Goal: Task Accomplishment & Management: Complete application form

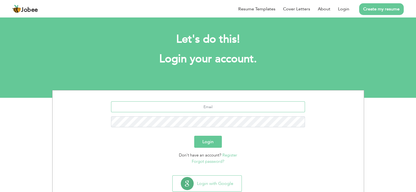
click at [215, 111] on input "text" at bounding box center [208, 107] width 194 height 11
type input "[EMAIL_ADDRESS][DOMAIN_NAME]"
click at [228, 111] on input "text" at bounding box center [208, 107] width 194 height 11
type input "[EMAIL_ADDRESS][DOMAIN_NAME]"
click at [220, 142] on button "Login" at bounding box center [208, 142] width 28 height 12
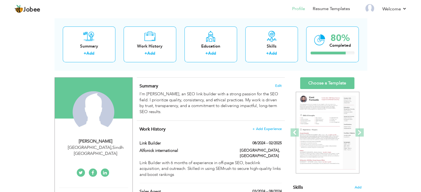
scroll to position [82, 0]
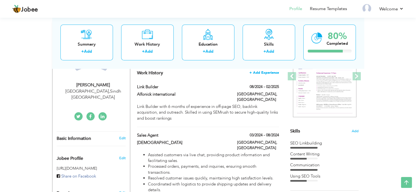
click at [269, 74] on span "+ Add Experience" at bounding box center [265, 73] width 30 height 4
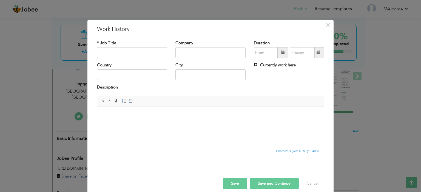
click at [254, 65] on input "Currently work here" at bounding box center [256, 65] width 4 height 4
click at [254, 64] on input "Currently work here" at bounding box center [256, 65] width 4 height 4
checkbox input "false"
click at [120, 50] on input "text" at bounding box center [132, 52] width 70 height 11
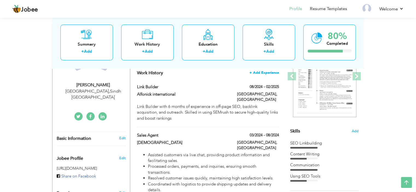
click at [266, 73] on span "+ Add Experience" at bounding box center [265, 73] width 30 height 4
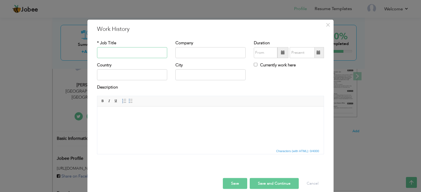
click at [129, 55] on input "text" at bounding box center [132, 52] width 70 height 11
type input "Seo Off Page"
click at [188, 55] on input "text" at bounding box center [210, 52] width 70 height 11
click at [190, 51] on input "Blink Estudio" at bounding box center [210, 52] width 70 height 11
type input "Blink Estudio"
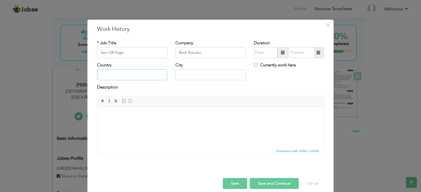
click at [147, 75] on input "text" at bounding box center [132, 75] width 70 height 11
type input "[GEOGRAPHIC_DATA]"
click at [254, 64] on input "Currently work here" at bounding box center [256, 65] width 4 height 4
checkbox input "true"
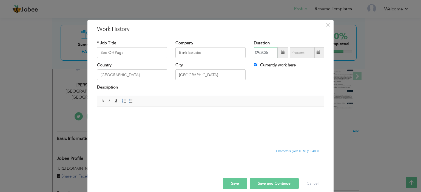
click at [266, 51] on input "09/2025" at bounding box center [266, 52] width 24 height 11
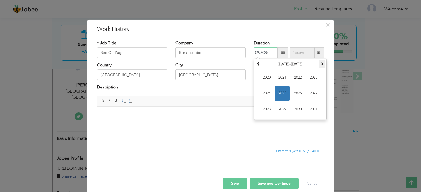
click at [321, 63] on span at bounding box center [322, 64] width 4 height 4
click at [251, 65] on div "Currently work here" at bounding box center [288, 67] width 78 height 11
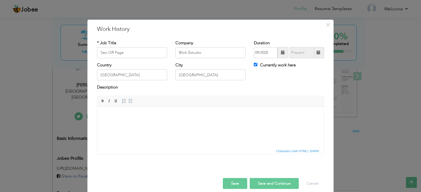
click at [277, 56] on span at bounding box center [282, 52] width 11 height 11
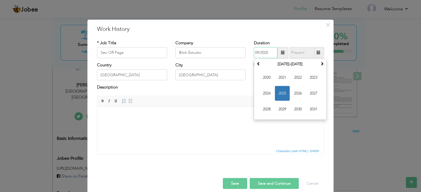
click at [284, 94] on span "2025" at bounding box center [282, 93] width 15 height 15
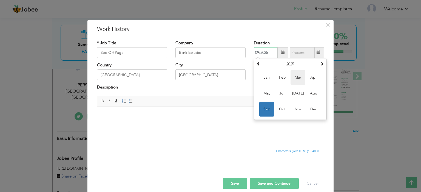
click at [296, 80] on span "Mar" at bounding box center [297, 77] width 15 height 15
type input "03/2025"
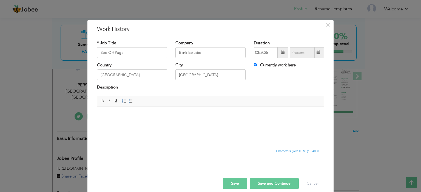
click at [172, 123] on html at bounding box center [210, 115] width 226 height 17
click at [106, 87] on label "Description" at bounding box center [107, 88] width 21 height 6
click at [115, 123] on html at bounding box center [210, 115] width 226 height 17
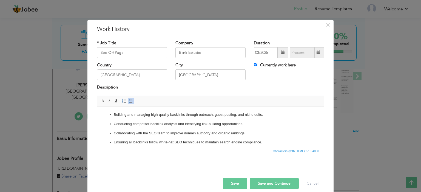
click at [116, 118] on ul "Building and managing high-quality backlinks through outreach, guest posting, a…" at bounding box center [210, 133] width 215 height 43
click at [108, 113] on ul "Building and managing high-quality backlinks through outreach, guest posting, a…" at bounding box center [210, 133] width 215 height 43
click at [196, 125] on p "Conducting competitor backlink analysis and identifying link-building opportuni…" at bounding box center [210, 124] width 193 height 6
click at [113, 116] on ul "Currently working at [GEOGRAPHIC_DATA] as an Off-Page SEO Link Builder , where …" at bounding box center [210, 138] width 215 height 52
click at [231, 181] on button "Save" at bounding box center [235, 184] width 24 height 11
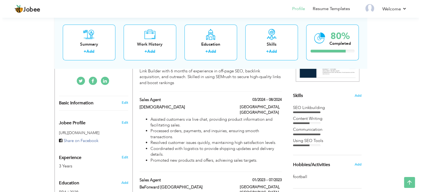
scroll to position [116, 0]
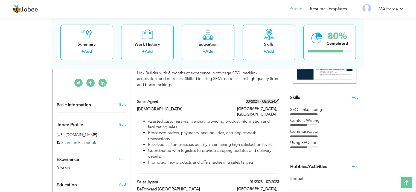
click at [278, 99] on span at bounding box center [277, 101] width 4 height 4
type input "Sales Agent"
type input "[DEMOGRAPHIC_DATA]"
type input "03/2024"
type input "08/2024"
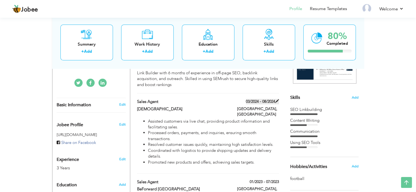
checkbox input "false"
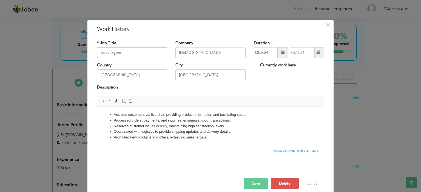
click at [125, 54] on input "Sales Agent" at bounding box center [132, 52] width 70 height 11
click at [191, 52] on input "[DEMOGRAPHIC_DATA]" at bounding box center [210, 52] width 70 height 11
click at [120, 74] on input "[GEOGRAPHIC_DATA]" at bounding box center [132, 75] width 70 height 11
click at [186, 74] on input "[GEOGRAPHIC_DATA]" at bounding box center [210, 75] width 70 height 11
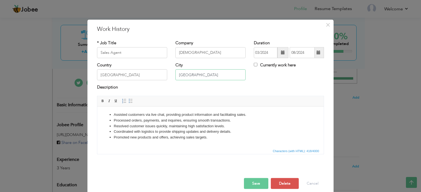
click at [186, 74] on input "[GEOGRAPHIC_DATA]" at bounding box center [210, 75] width 70 height 11
drag, startPoint x: 247, startPoint y: 52, endPoint x: 265, endPoint y: 50, distance: 18.2
click at [265, 50] on div "Duration 03/2024 08/2024 Currently work here" at bounding box center [288, 51] width 78 height 22
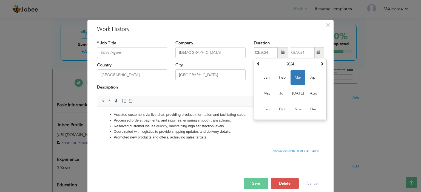
drag, startPoint x: 267, startPoint y: 51, endPoint x: 248, endPoint y: 51, distance: 19.4
click at [249, 51] on div "Duration 03/2024 [DATE] Su Mo Tu We Th Fr Sa 25 26 27 28 29 1 2 3 4 5 6 7 8 9 1…" at bounding box center [288, 51] width 78 height 22
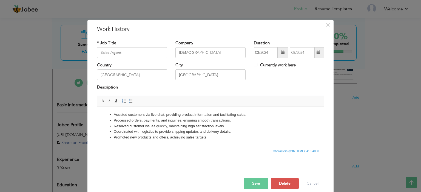
drag, startPoint x: 286, startPoint y: 52, endPoint x: 295, endPoint y: 53, distance: 9.3
click at [299, 53] on div "03/2024 08/2024" at bounding box center [289, 52] width 70 height 11
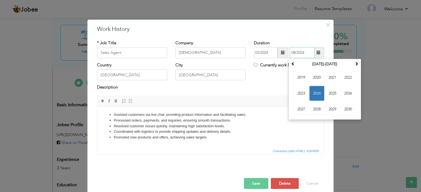
drag, startPoint x: 289, startPoint y: 52, endPoint x: 303, endPoint y: 52, distance: 14.5
click at [303, 52] on input "08/2024" at bounding box center [301, 52] width 25 height 11
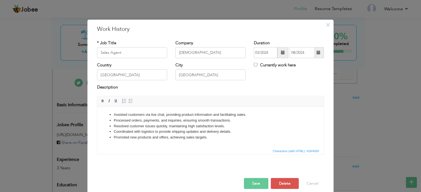
click at [198, 127] on li "Resolved customer issues quickly, maintaining high satisfaction levels." at bounding box center [210, 126] width 193 height 6
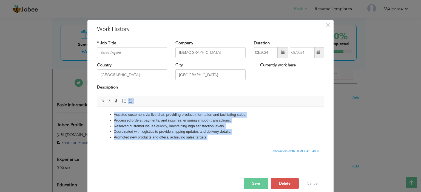
copy ul "Assisted customers via live chat, providing product information and facilitatin…"
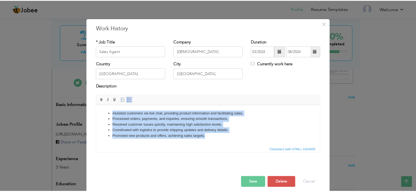
scroll to position [0, 0]
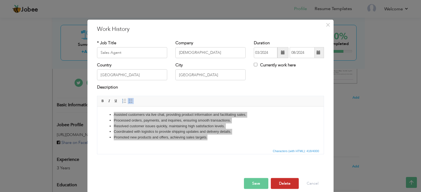
click at [287, 185] on button "Delete" at bounding box center [285, 184] width 28 height 11
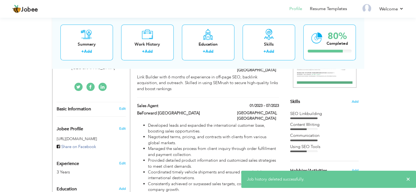
scroll to position [105, 0]
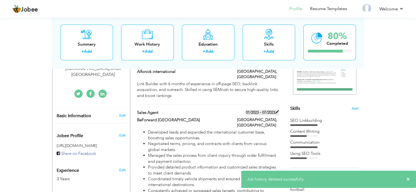
click at [277, 110] on span at bounding box center [277, 112] width 4 height 4
type input "BeForward [GEOGRAPHIC_DATA]"
type input "01/2023"
type input "07/2023"
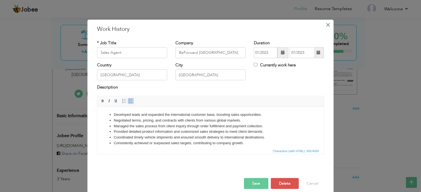
click at [325, 25] on span "×" at bounding box center [327, 25] width 5 height 10
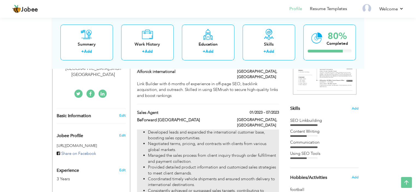
scroll to position [23, 0]
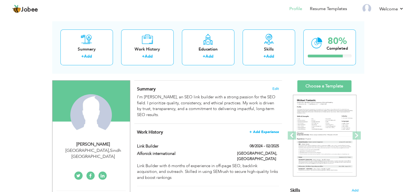
click at [273, 131] on span "+ Add Experience" at bounding box center [265, 132] width 30 height 4
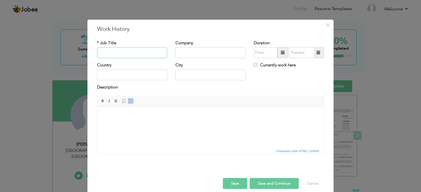
click at [124, 54] on input "text" at bounding box center [132, 52] width 70 height 11
drag, startPoint x: 123, startPoint y: 48, endPoint x: 136, endPoint y: 53, distance: 13.9
click at [123, 48] on input "text" at bounding box center [132, 52] width 70 height 11
paste input "Sales Agent"
type input "Sales Agent"
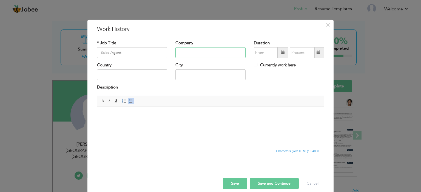
click at [197, 53] on input "text" at bounding box center [210, 52] width 70 height 11
paste input "[DEMOGRAPHIC_DATA]"
type input "[DEMOGRAPHIC_DATA]"
click at [135, 71] on input "text" at bounding box center [132, 75] width 70 height 11
paste input "[GEOGRAPHIC_DATA]"
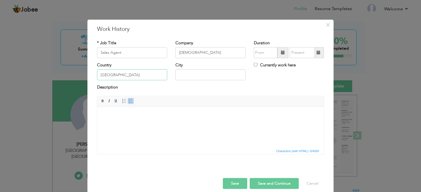
type input "[GEOGRAPHIC_DATA]"
click at [182, 75] on input "text" at bounding box center [210, 75] width 70 height 11
click at [200, 76] on input "text" at bounding box center [210, 75] width 70 height 11
paste input "[GEOGRAPHIC_DATA]"
type input "[GEOGRAPHIC_DATA]"
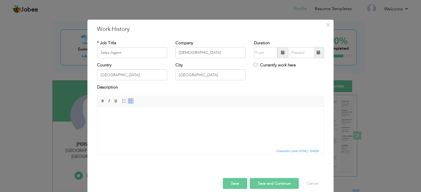
click at [159, 123] on html at bounding box center [210, 115] width 226 height 17
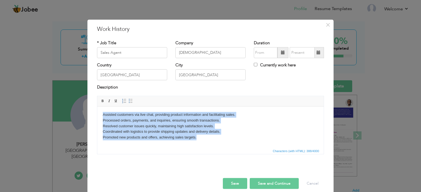
drag, startPoint x: 102, startPoint y: 114, endPoint x: 200, endPoint y: 143, distance: 102.8
click at [200, 143] on html "Assisted customers via live chat, providing product information and facilitatin…" at bounding box center [210, 126] width 226 height 39
click at [124, 100] on link "Insert/Remove Numbered List" at bounding box center [124, 101] width 6 height 6
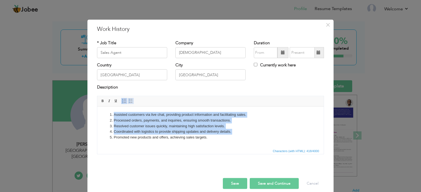
click at [128, 100] on span at bounding box center [130, 101] width 4 height 4
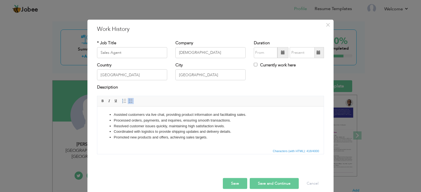
click at [197, 124] on li "Resolved customer issues quickly, maintaining high satisfaction levels." at bounding box center [210, 126] width 193 height 6
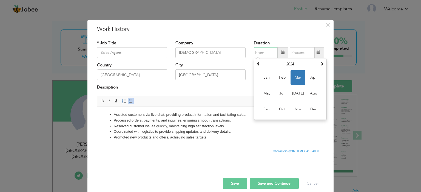
click at [264, 52] on input "text" at bounding box center [266, 52] width 24 height 11
click at [256, 51] on input "text" at bounding box center [266, 52] width 24 height 11
paste input "03/2024"
type input "03/2024"
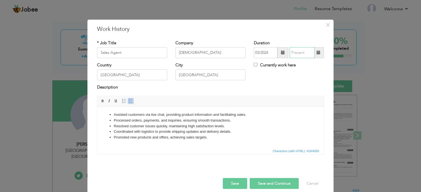
click at [297, 55] on input "text" at bounding box center [301, 52] width 25 height 11
paste input "08/2024"
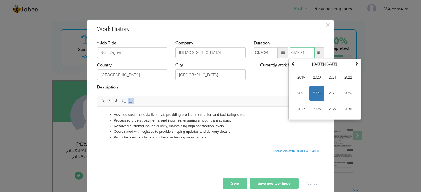
type input "08/2024"
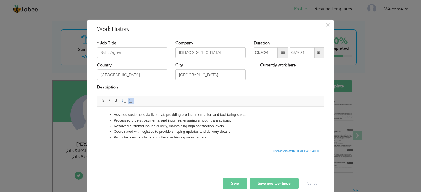
drag, startPoint x: 253, startPoint y: 80, endPoint x: 154, endPoint y: 27, distance: 111.8
click at [253, 80] on div "Country [GEOGRAPHIC_DATA] City [GEOGRAPHIC_DATA] Currently work here" at bounding box center [210, 73] width 235 height 22
click at [260, 184] on button "Save and Continue" at bounding box center [273, 184] width 49 height 11
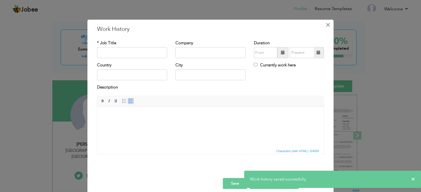
click at [328, 25] on button "×" at bounding box center [327, 24] width 9 height 9
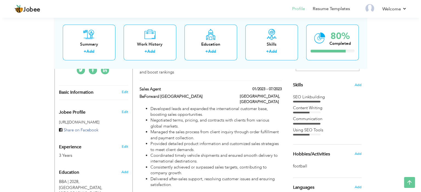
scroll to position [127, 0]
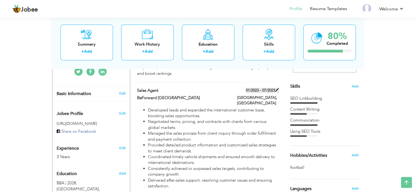
click at [277, 88] on span at bounding box center [277, 90] width 4 height 4
type input "Sales Agent"
type input "BeForward [GEOGRAPHIC_DATA]"
type input "01/2023"
type input "07/2023"
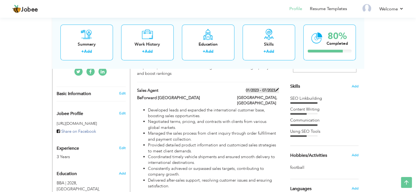
type input "[GEOGRAPHIC_DATA]"
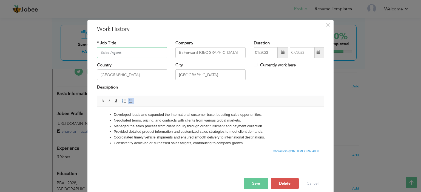
click at [125, 52] on input "Sales Agent" at bounding box center [132, 52] width 70 height 11
click at [191, 51] on input "BeForward [GEOGRAPHIC_DATA]" at bounding box center [210, 52] width 70 height 11
drag, startPoint x: 249, startPoint y: 52, endPoint x: 268, endPoint y: 52, distance: 19.4
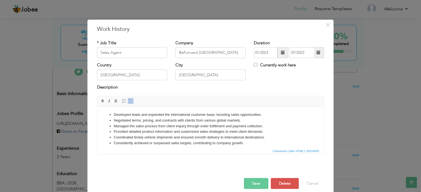
click at [268, 52] on div "Duration 01/2023 07/2023 Currently work here" at bounding box center [288, 51] width 78 height 22
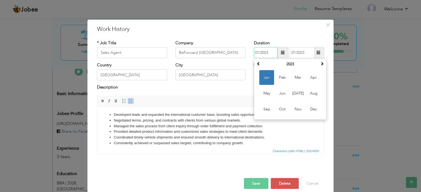
drag, startPoint x: 267, startPoint y: 52, endPoint x: 253, endPoint y: 53, distance: 13.7
click at [254, 52] on input "01/2023" at bounding box center [266, 52] width 24 height 11
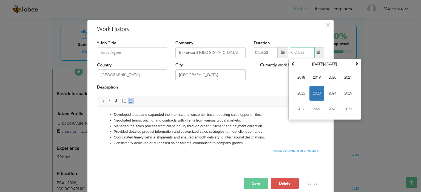
drag, startPoint x: 306, startPoint y: 50, endPoint x: 288, endPoint y: 51, distance: 18.1
click at [289, 51] on input "07/2023" at bounding box center [301, 52] width 25 height 11
click at [302, 53] on input "07/2023" at bounding box center [301, 52] width 25 height 11
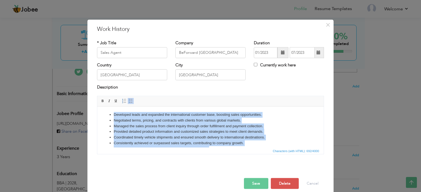
scroll to position [10, 0]
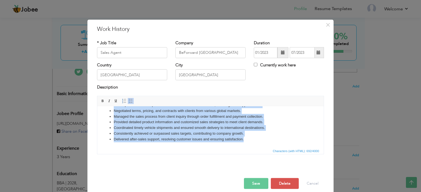
drag, startPoint x: 110, startPoint y: 114, endPoint x: 255, endPoint y: 153, distance: 150.8
click at [255, 148] on html "Developed leads and expanded the international customer base, boosting sales op…" at bounding box center [210, 122] width 226 height 51
copy ul "Developed leads and expanded the international customer base, boosting sales op…"
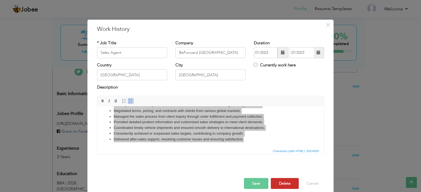
click at [284, 183] on button "Delete" at bounding box center [285, 184] width 28 height 11
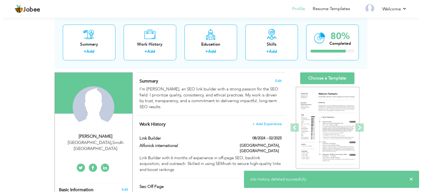
scroll to position [0, 0]
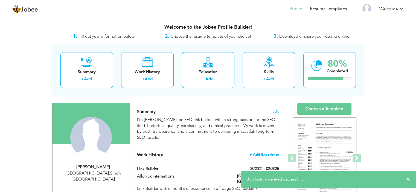
click at [268, 156] on span "+ Add Experience" at bounding box center [265, 155] width 30 height 4
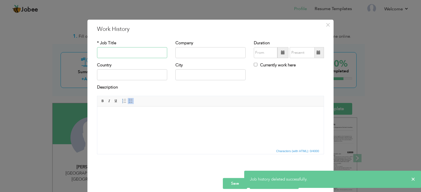
click at [120, 49] on input "text" at bounding box center [132, 52] width 70 height 11
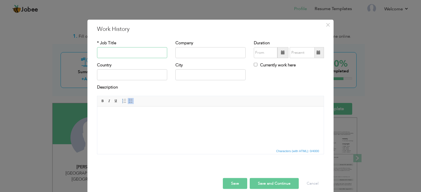
click at [128, 53] on input "text" at bounding box center [132, 52] width 70 height 11
paste input "Sales Agent"
type input "Sales Agent"
click at [188, 57] on input "text" at bounding box center [210, 52] width 70 height 11
click at [180, 52] on input "text" at bounding box center [210, 52] width 70 height 11
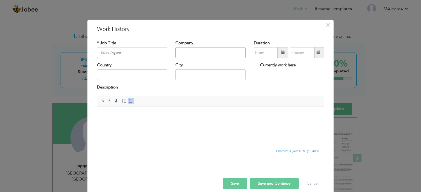
paste input "BeForward [GEOGRAPHIC_DATA]"
type input "BeForward [GEOGRAPHIC_DATA]"
click at [142, 73] on input "text" at bounding box center [132, 75] width 70 height 11
paste input "[GEOGRAPHIC_DATA]"
type input "[GEOGRAPHIC_DATA]"
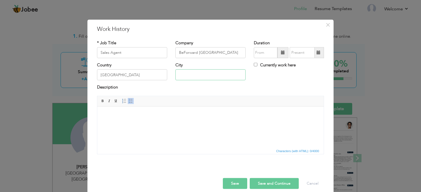
click at [199, 73] on input "text" at bounding box center [210, 75] width 70 height 11
paste input "[GEOGRAPHIC_DATA]"
type input "[GEOGRAPHIC_DATA]"
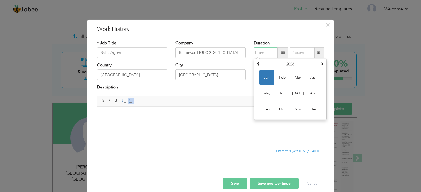
click at [265, 56] on input "text" at bounding box center [266, 52] width 24 height 11
paste input "01/2023"
type input "01/2023"
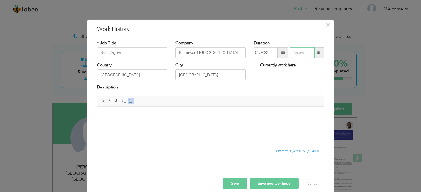
click at [297, 54] on input "text" at bounding box center [301, 52] width 25 height 11
paste input "07/2023"
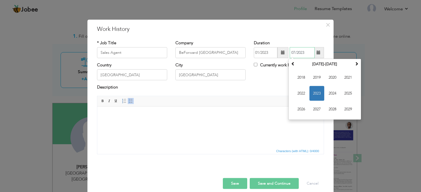
type input "07/2023"
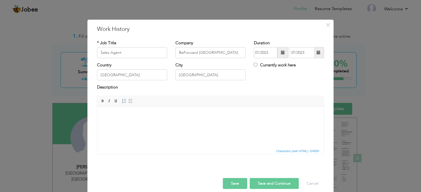
click at [175, 123] on html at bounding box center [210, 115] width 226 height 17
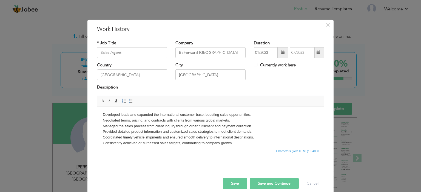
scroll to position [3, 0]
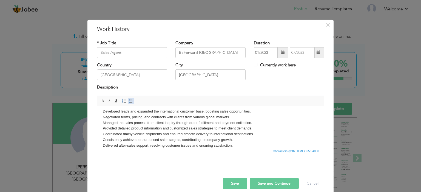
click at [128, 101] on span at bounding box center [130, 101] width 4 height 4
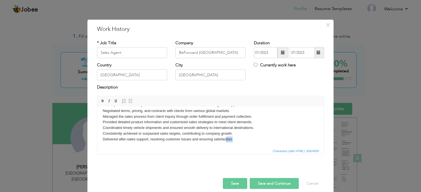
drag, startPoint x: 237, startPoint y: 146, endPoint x: 225, endPoint y: 145, distance: 12.2
click at [225, 145] on html "Developed leads and expanded the international customer base, boosting sales op…" at bounding box center [210, 122] width 226 height 51
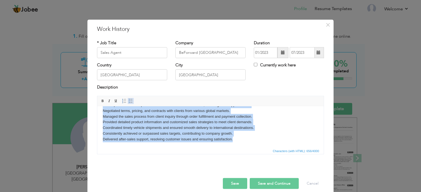
click at [129, 102] on span at bounding box center [130, 101] width 4 height 4
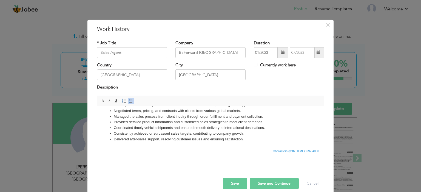
click at [168, 128] on li "Coordinated timely vehicle shipments and ensured smooth delivery to internation…" at bounding box center [210, 128] width 193 height 6
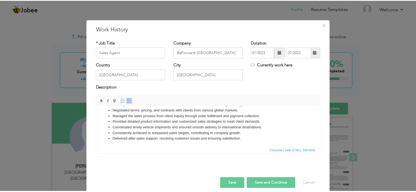
scroll to position [0, 0]
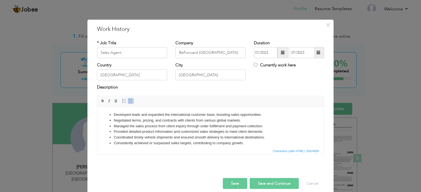
click at [187, 134] on li "Provided detailed product information and customized sales strategies to meet c…" at bounding box center [210, 132] width 193 height 6
click at [238, 183] on button "Save" at bounding box center [235, 184] width 24 height 11
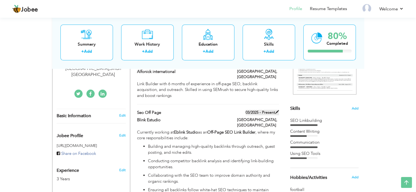
scroll to position [23, 0]
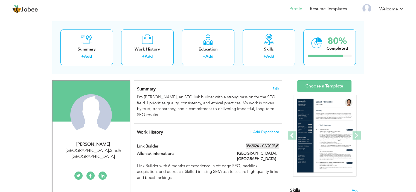
click at [277, 146] on span at bounding box center [277, 146] width 4 height 4
type input "Link Builder"
type input "Alfonick international"
type input "08/2024"
type input "02/2025"
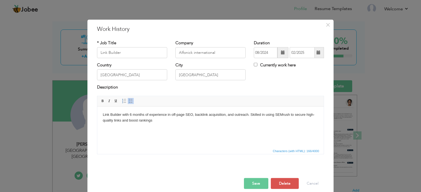
click at [156, 114] on body "Link Builder with 6 months of experience in off-page SEO, backlink acquisition,…" at bounding box center [210, 117] width 215 height 11
click at [131, 52] on input "Link Builder" at bounding box center [132, 52] width 70 height 11
click at [189, 48] on input "Alfonick international" at bounding box center [210, 52] width 70 height 11
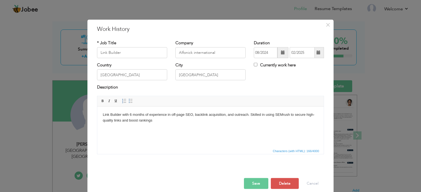
drag, startPoint x: 249, startPoint y: 53, endPoint x: 265, endPoint y: 53, distance: 16.7
click at [265, 53] on div "Duration 08/2024 02/2025 Currently work here" at bounding box center [288, 51] width 78 height 22
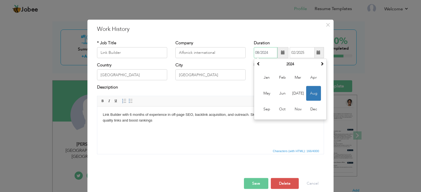
drag, startPoint x: 267, startPoint y: 52, endPoint x: 251, endPoint y: 52, distance: 17.0
click at [251, 52] on div "Duration 08/2024 [DATE] Su Mo Tu We Th Fr Sa 28 29 30 31 1 2 3 4 5 6 7 8 9 10 1…" at bounding box center [288, 51] width 78 height 22
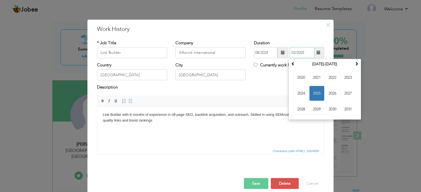
drag, startPoint x: 304, startPoint y: 53, endPoint x: 285, endPoint y: 53, distance: 18.9
click at [285, 53] on div "08/2024 02/2025 [DATE] Su Mo Tu We Th Fr Sa 26 27 28 29 30 31 1 2 3 4 5 6 7 8 9…" at bounding box center [289, 52] width 70 height 11
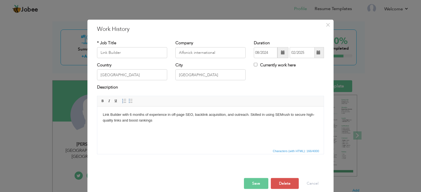
click at [241, 114] on body "Link Builder with 6 months of experience in off-page SEO, backlink acquisition,…" at bounding box center [210, 117] width 215 height 11
click at [218, 122] on body "Link Builder with 6 months of experience in off-page SEO, backlink acquisition,…" at bounding box center [210, 117] width 215 height 11
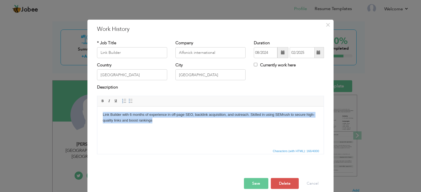
copy body "Link Builder with 6 months of experience in off-page SEO, backlink acquisition,…"
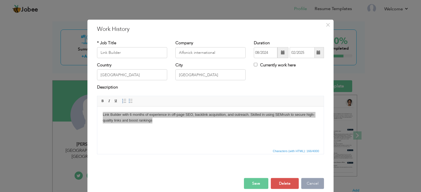
click at [307, 183] on button "Cancel" at bounding box center [312, 184] width 23 height 11
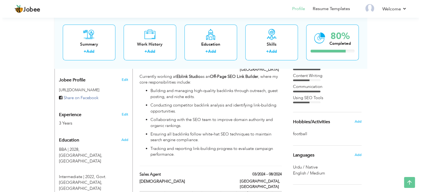
scroll to position [105, 0]
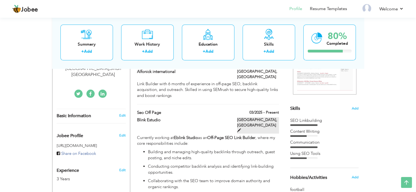
click at [241, 129] on span at bounding box center [239, 131] width 4 height 4
type input "Seo Off Page"
type input "Blink Estudio"
type input "03/2025"
checkbox input "true"
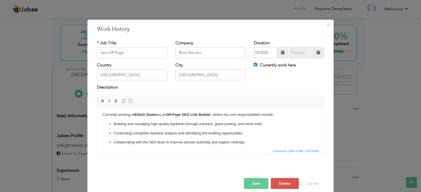
click at [196, 126] on p "Building and managing high-quality backlinks through outreach, guest posting, a…" at bounding box center [210, 124] width 193 height 6
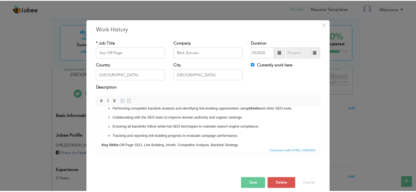
scroll to position [0, 0]
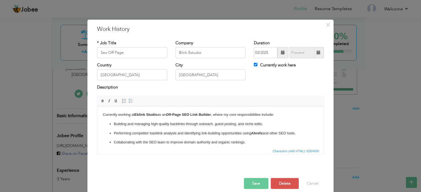
click at [258, 183] on button "Save" at bounding box center [256, 184] width 24 height 11
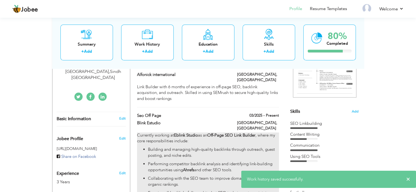
scroll to position [23, 0]
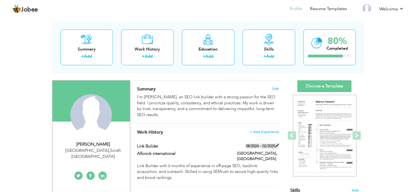
click at [277, 145] on span at bounding box center [277, 146] width 4 height 4
type input "Link Builder"
type input "Alfonick international"
type input "08/2024"
type input "02/2025"
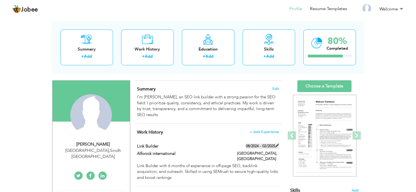
checkbox input "false"
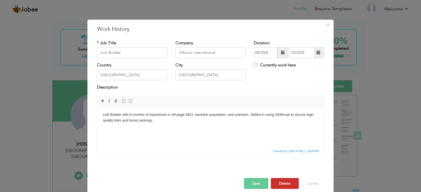
click at [282, 188] on button "Delete" at bounding box center [285, 184] width 28 height 11
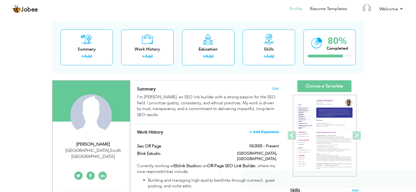
click at [265, 132] on span "+ Add Experience" at bounding box center [265, 132] width 30 height 4
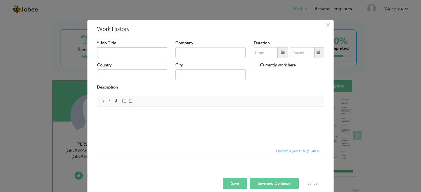
click at [142, 54] on input "text" at bounding box center [132, 52] width 70 height 11
paste input "Link Builder"
type input "Link Builder"
click at [224, 51] on input "text" at bounding box center [210, 52] width 70 height 11
paste input "Alfonick international"
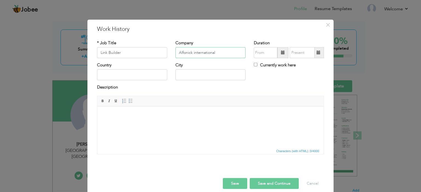
type input "Alfonick international"
click at [125, 75] on input "text" at bounding box center [132, 75] width 70 height 11
paste input "[GEOGRAPHIC_DATA]"
type input "[GEOGRAPHIC_DATA]"
click at [200, 76] on input "text" at bounding box center [210, 75] width 70 height 11
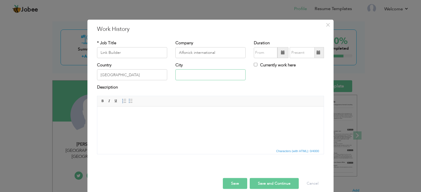
drag, startPoint x: 212, startPoint y: 72, endPoint x: 216, endPoint y: 74, distance: 4.0
click at [212, 72] on input "text" at bounding box center [210, 75] width 70 height 11
paste input "[GEOGRAPHIC_DATA]"
type input "[GEOGRAPHIC_DATA]"
click at [268, 51] on input "text" at bounding box center [266, 52] width 24 height 11
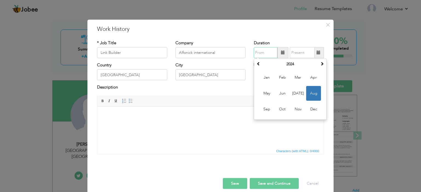
paste input "08/2024"
type input "08/2024"
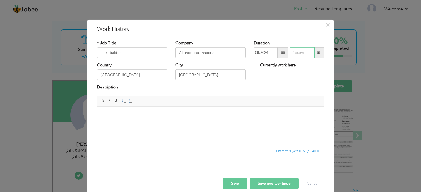
click at [298, 55] on input "text" at bounding box center [301, 52] width 25 height 11
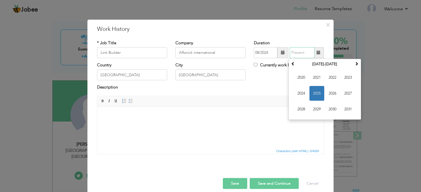
paste input "02/2025"
type input "02/2025"
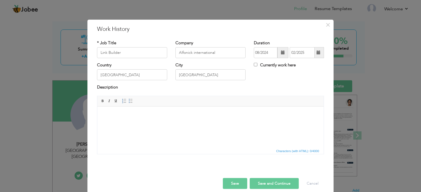
click at [166, 113] on body at bounding box center [210, 115] width 215 height 6
click at [168, 123] on html at bounding box center [210, 115] width 226 height 17
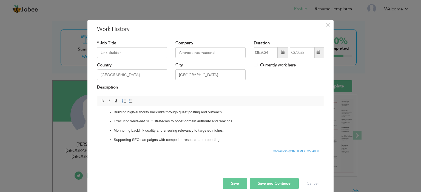
scroll to position [27, 0]
click at [272, 184] on button "Save and Continue" at bounding box center [273, 184] width 49 height 11
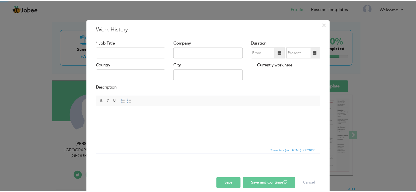
scroll to position [0, 0]
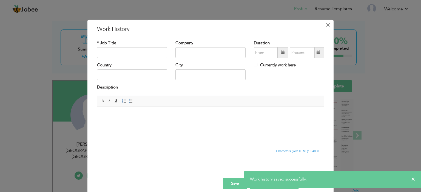
click at [329, 24] on button "×" at bounding box center [327, 24] width 9 height 9
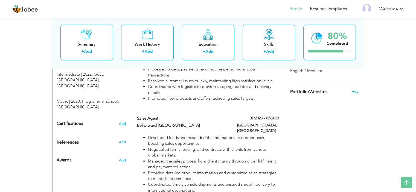
scroll to position [265, 0]
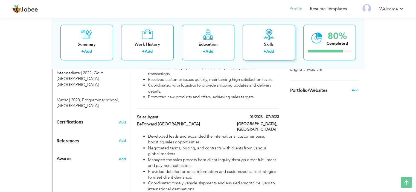
click at [273, 45] on div "Skills" at bounding box center [269, 45] width 44 height 6
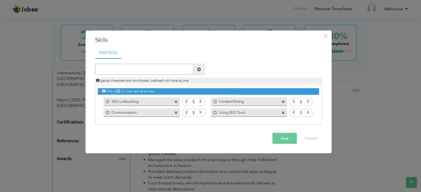
click at [157, 73] on input "text" at bounding box center [144, 69] width 99 height 11
type input "Ahref"
click at [198, 70] on span at bounding box center [199, 69] width 4 height 4
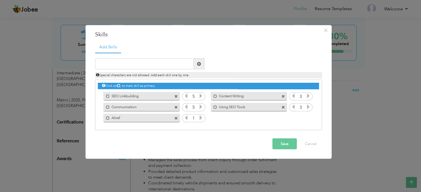
click at [199, 119] on icon at bounding box center [200, 118] width 5 height 5
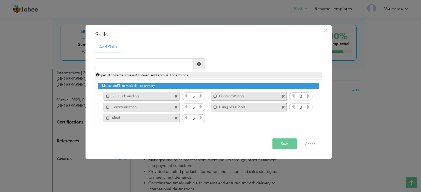
click at [199, 119] on icon at bounding box center [200, 118] width 5 height 5
click at [175, 118] on span at bounding box center [176, 119] width 4 height 4
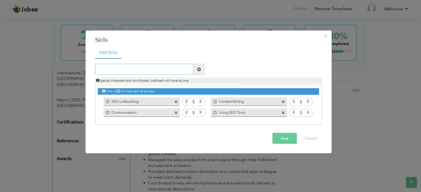
click at [163, 73] on input "text" at bounding box center [144, 69] width 99 height 11
type input "Ahrefs"
click at [197, 66] on span at bounding box center [199, 69] width 11 height 11
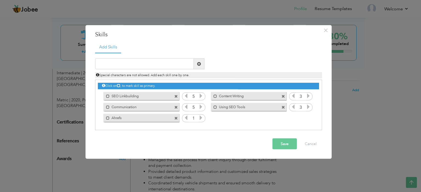
click at [200, 119] on icon at bounding box center [200, 118] width 5 height 5
click at [187, 118] on icon at bounding box center [185, 118] width 5 height 5
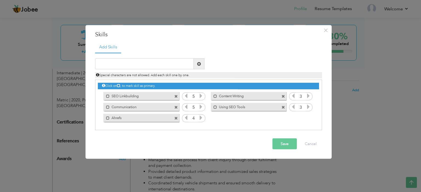
click at [187, 118] on icon at bounding box center [185, 118] width 5 height 5
click at [202, 117] on icon at bounding box center [200, 118] width 5 height 5
click at [292, 143] on button "Save" at bounding box center [284, 144] width 24 height 11
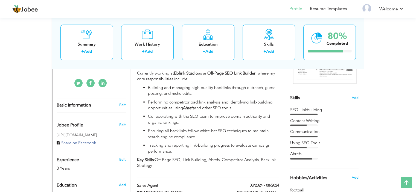
scroll to position [114, 0]
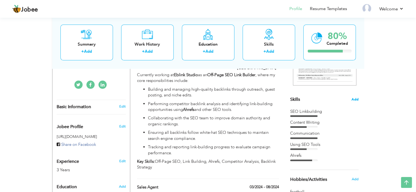
click at [353, 99] on span "Add" at bounding box center [355, 99] width 7 height 5
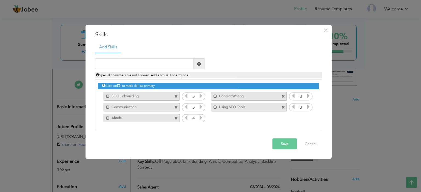
click at [293, 96] on icon at bounding box center [292, 96] width 5 height 5
click at [185, 117] on icon at bounding box center [185, 118] width 5 height 5
click at [289, 142] on button "Save" at bounding box center [284, 144] width 24 height 11
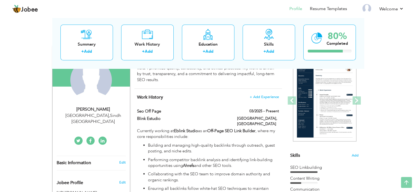
scroll to position [0, 0]
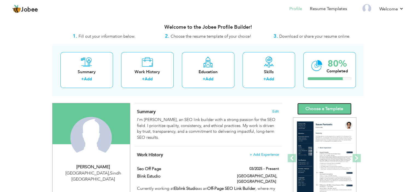
click at [327, 105] on link "Choose a Template" at bounding box center [325, 109] width 54 height 12
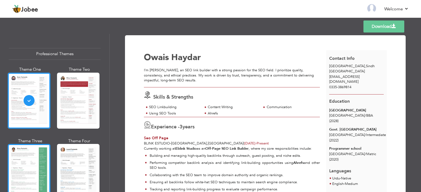
click at [19, 165] on div at bounding box center [29, 172] width 43 height 56
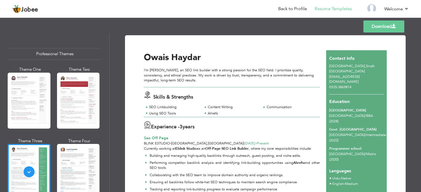
click at [393, 25] on span at bounding box center [393, 26] width 4 height 4
